Goal: Transaction & Acquisition: Purchase product/service

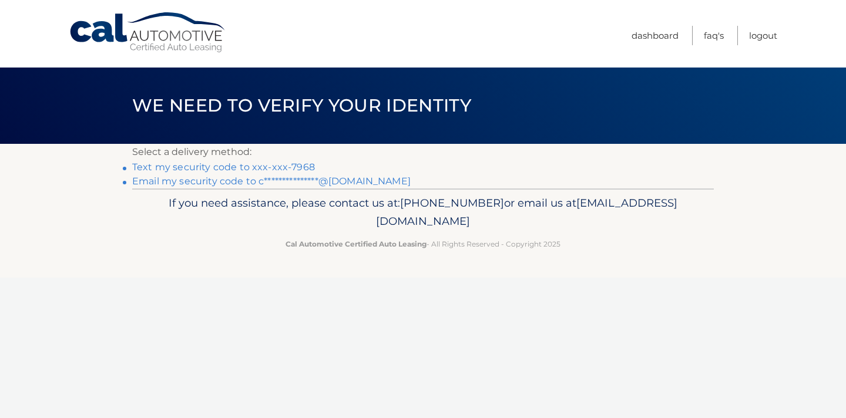
click at [207, 169] on link "Text my security code to xxx-xxx-7968" at bounding box center [223, 167] width 183 height 11
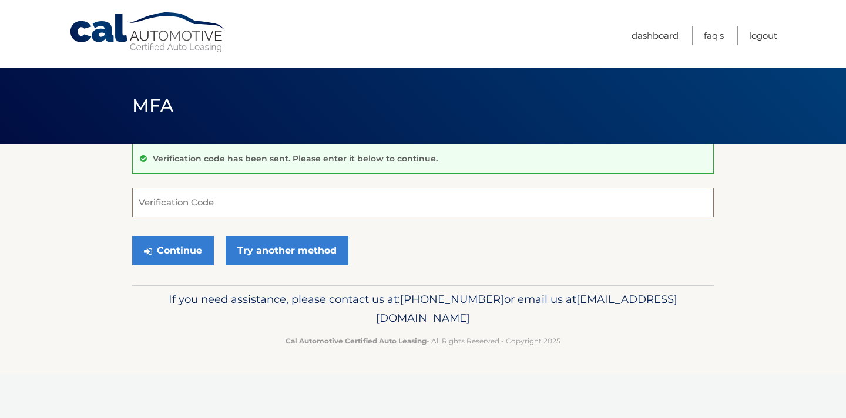
click at [194, 204] on input "Verification Code" at bounding box center [423, 202] width 582 height 29
type input "733253"
click at [190, 251] on button "Continue" at bounding box center [173, 250] width 82 height 29
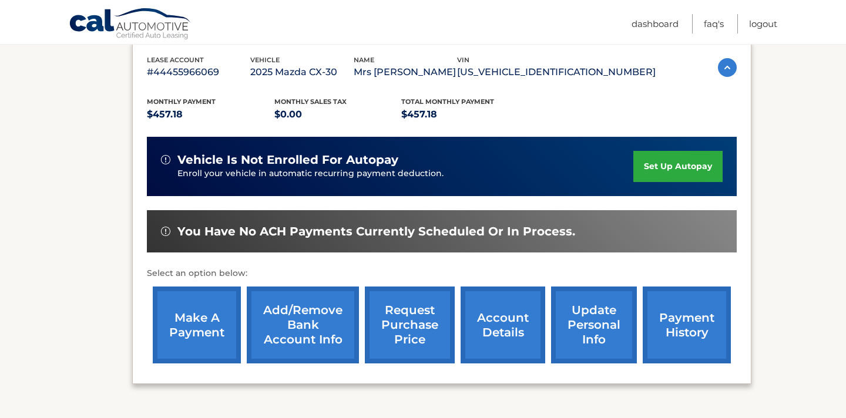
scroll to position [210, 0]
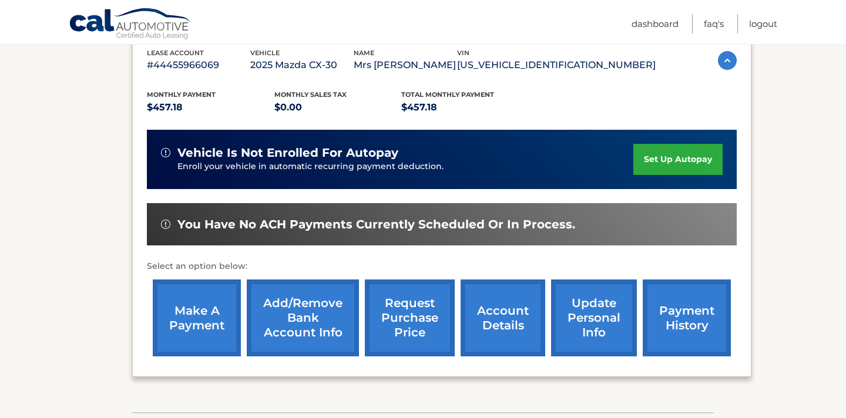
click at [668, 314] on link "payment history" at bounding box center [687, 318] width 88 height 77
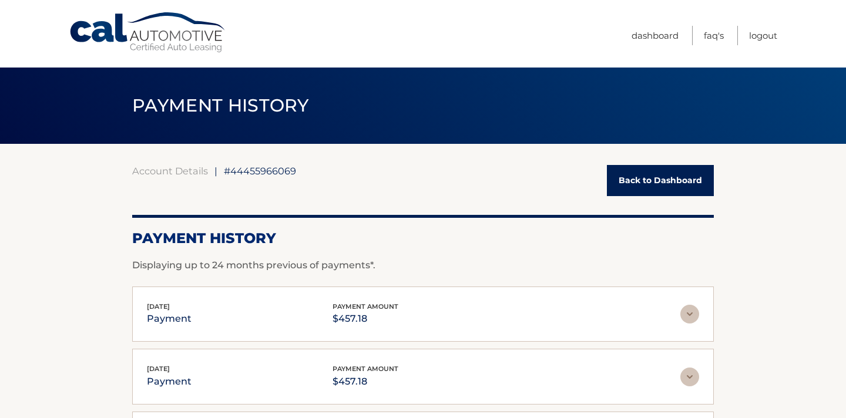
click at [657, 187] on link "Back to Dashboard" at bounding box center [660, 180] width 107 height 31
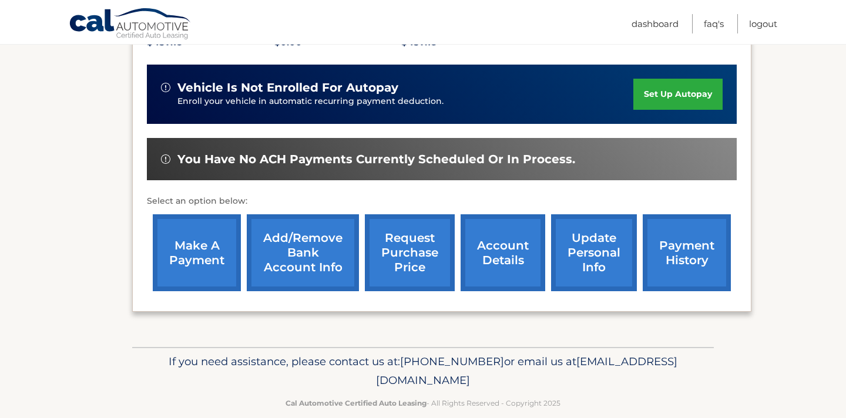
scroll to position [277, 0]
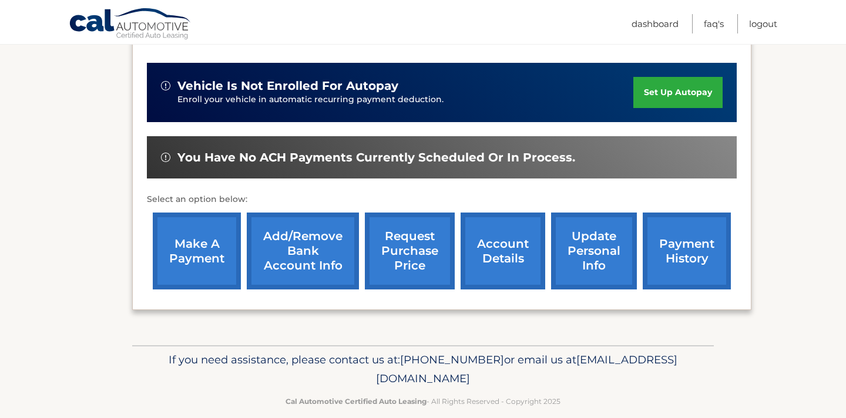
click at [179, 258] on link "make a payment" at bounding box center [197, 251] width 88 height 77
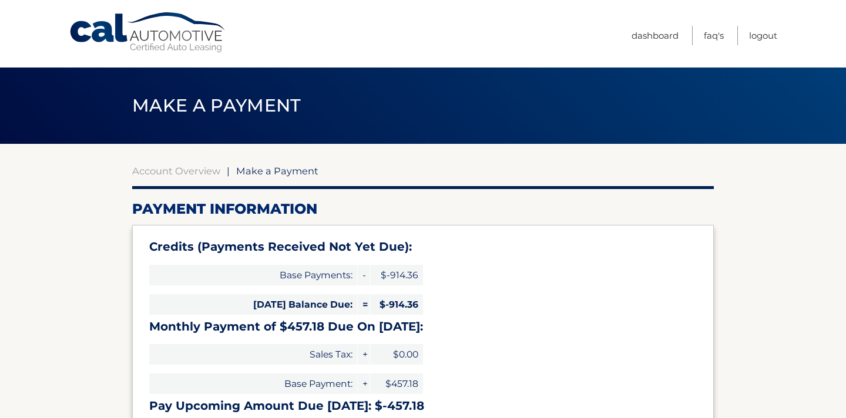
select select "Mjg2YmE3NTEtYjYzMS00MTkxLTgzODktYTM0Zjk3ODg0ZmNm"
click at [170, 169] on link "Account Overview" at bounding box center [176, 171] width 88 height 12
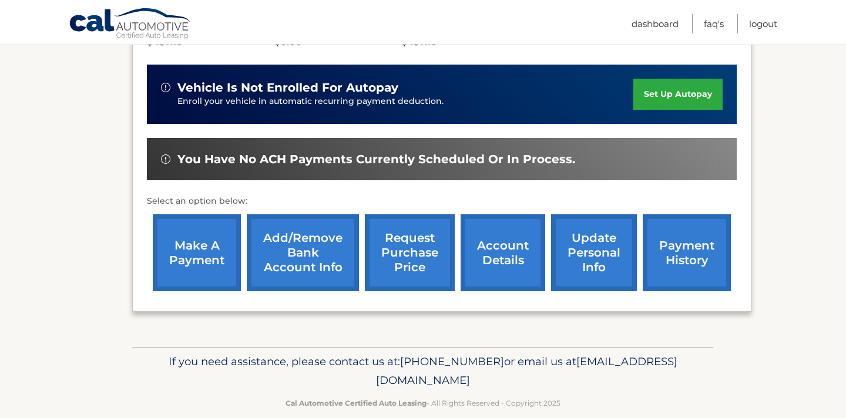
scroll to position [278, 0]
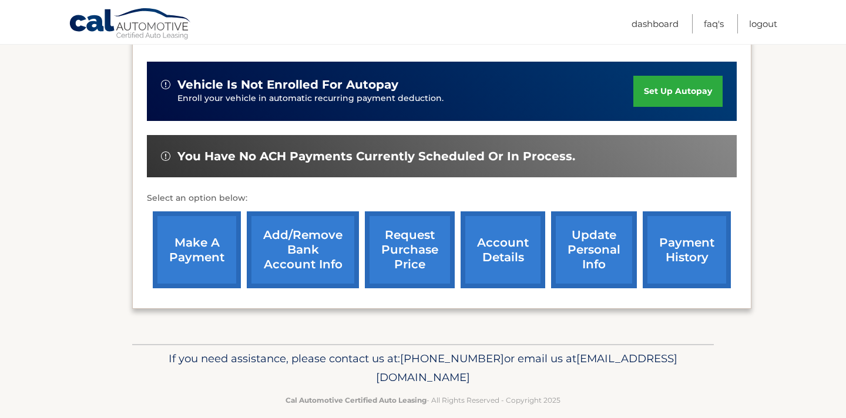
click at [687, 250] on link "payment history" at bounding box center [687, 250] width 88 height 77
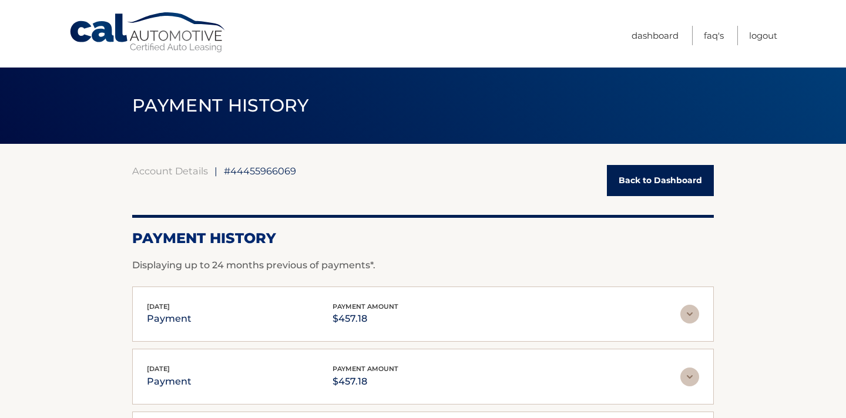
click at [679, 184] on link "Back to Dashboard" at bounding box center [660, 180] width 107 height 31
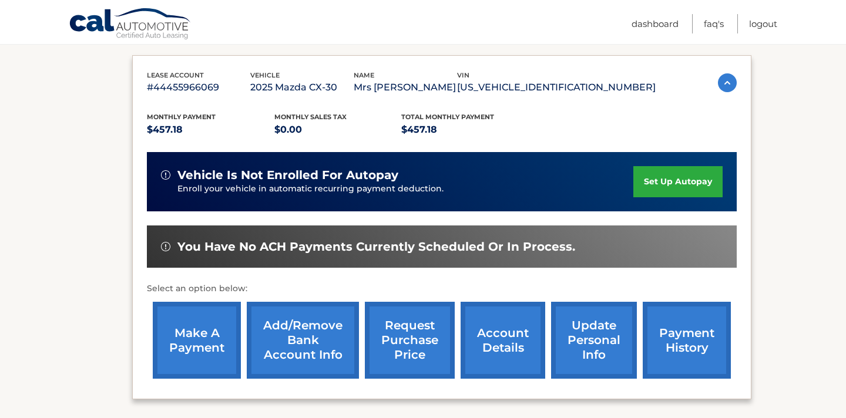
scroll to position [199, 0]
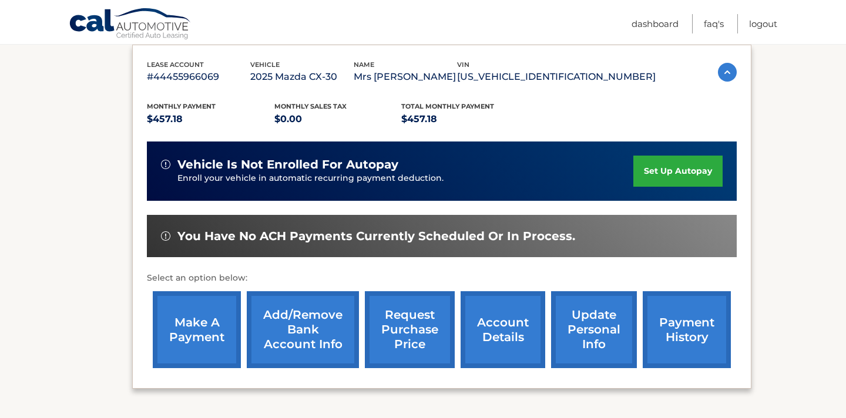
click at [196, 341] on link "make a payment" at bounding box center [197, 329] width 88 height 77
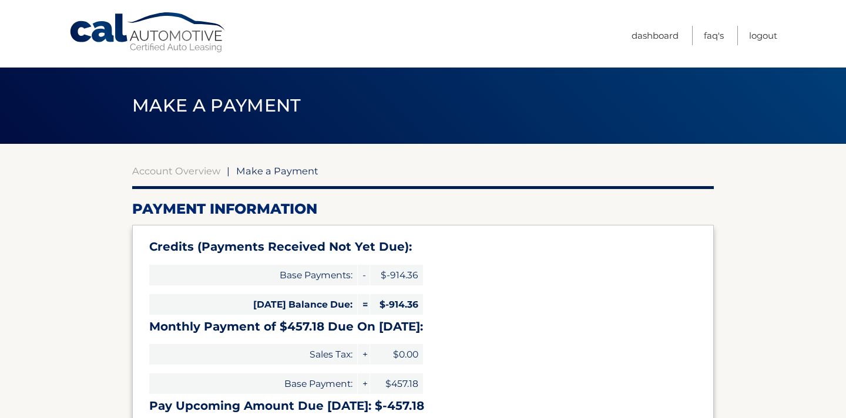
select select "Mjg2YmE3NTEtYjYzMS00MTkxLTgzODktYTM0Zjk3ODg0ZmNm"
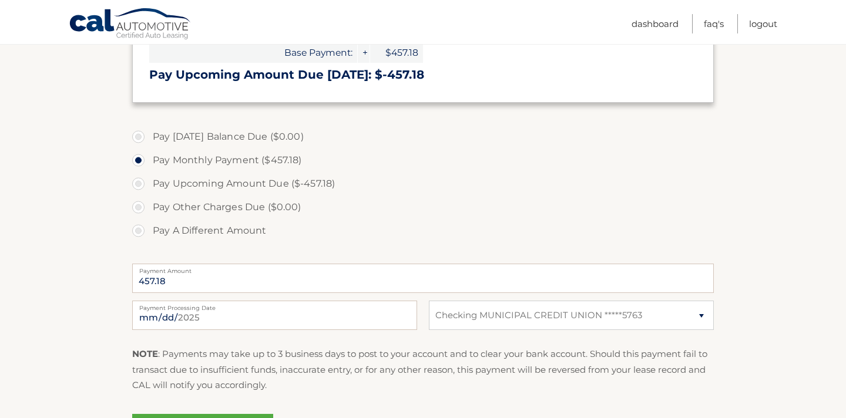
scroll to position [333, 0]
click at [701, 315] on select "Select Bank Account Checking MUNICIPAL CREDIT UNION *****5763" at bounding box center [571, 313] width 285 height 29
click at [429, 299] on select "Select Bank Account Checking MUNICIPAL CREDIT UNION *****5763" at bounding box center [571, 313] width 285 height 29
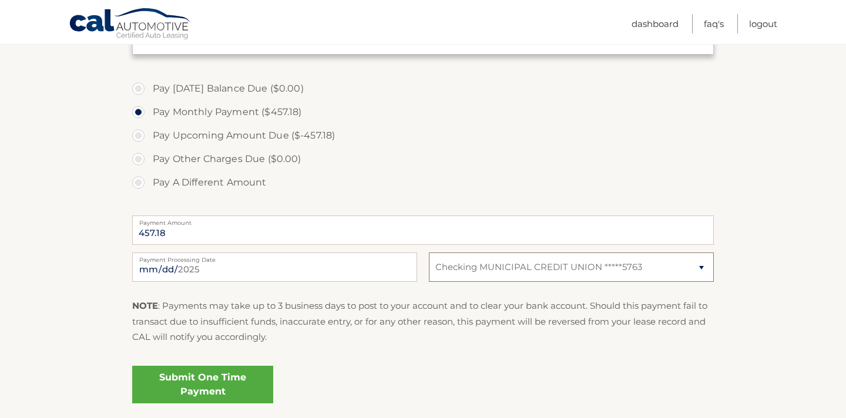
scroll to position [387, 0]
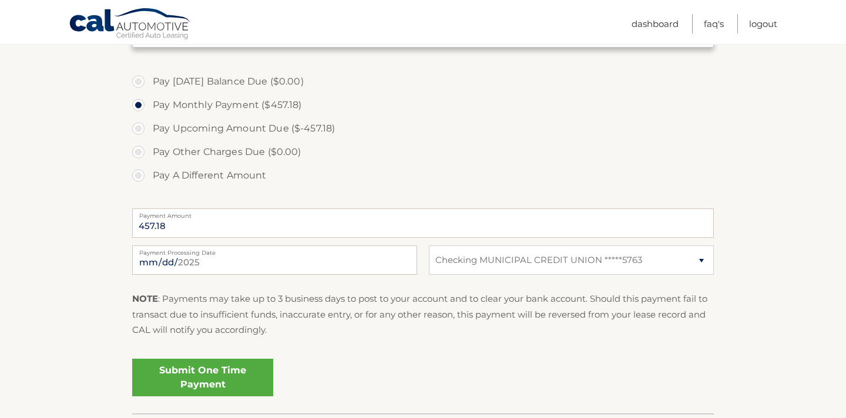
click at [200, 379] on link "Submit One Time Payment" at bounding box center [202, 378] width 141 height 38
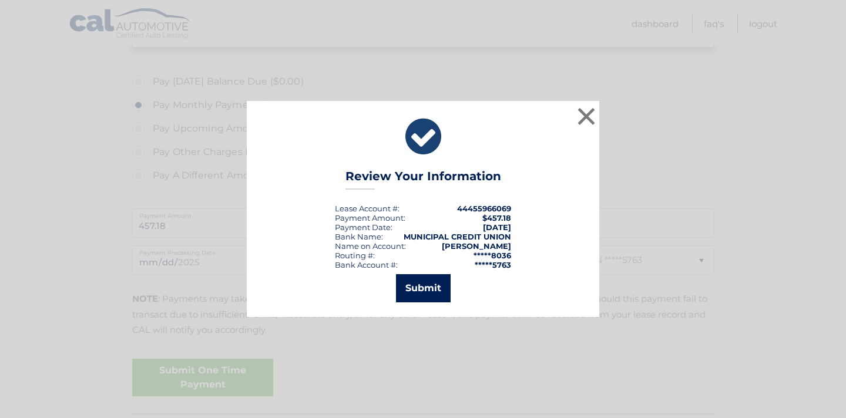
click at [422, 294] on button "Submit" at bounding box center [423, 288] width 55 height 28
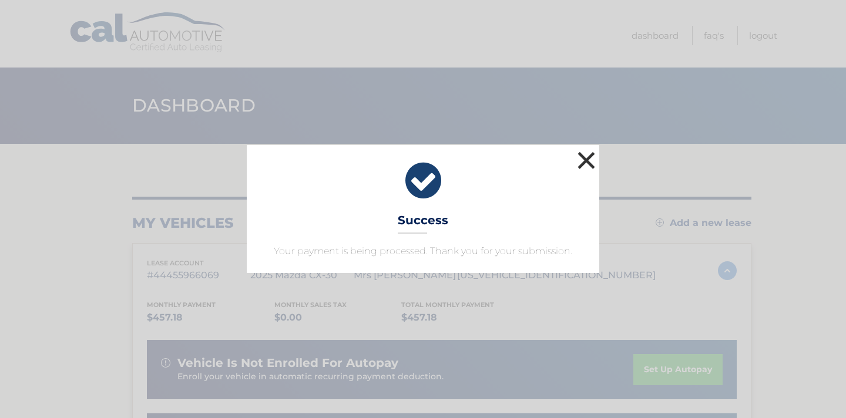
click at [588, 161] on button "×" at bounding box center [587, 161] width 24 height 24
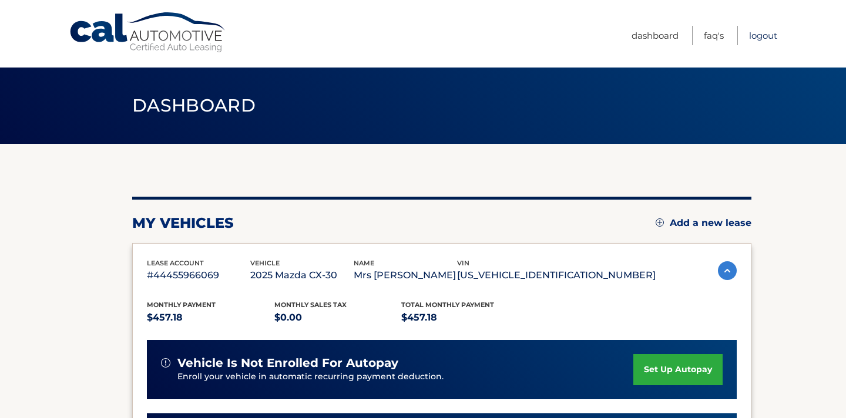
click at [769, 34] on link "Logout" at bounding box center [763, 35] width 28 height 19
